Goal: Information Seeking & Learning: Learn about a topic

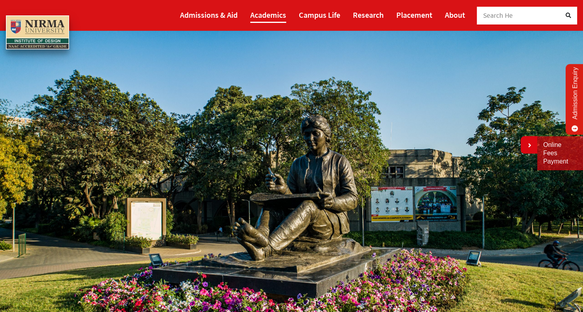
click at [268, 21] on link "Academics" at bounding box center [268, 15] width 36 height 16
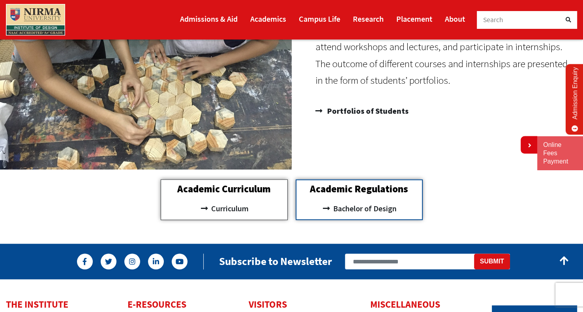
scroll to position [789, 0]
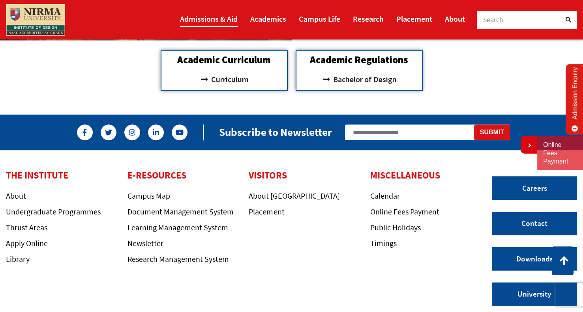
click at [217, 21] on link "Admissions & Aid" at bounding box center [209, 19] width 58 height 16
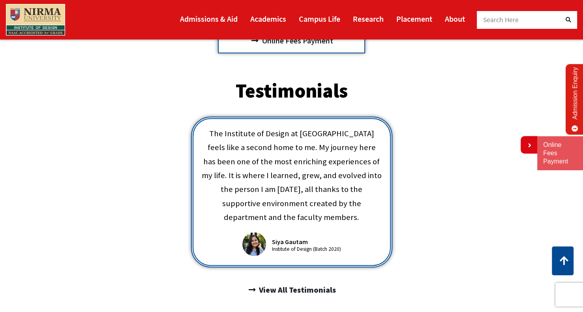
scroll to position [355, 0]
